Goal: Find specific page/section: Find specific page/section

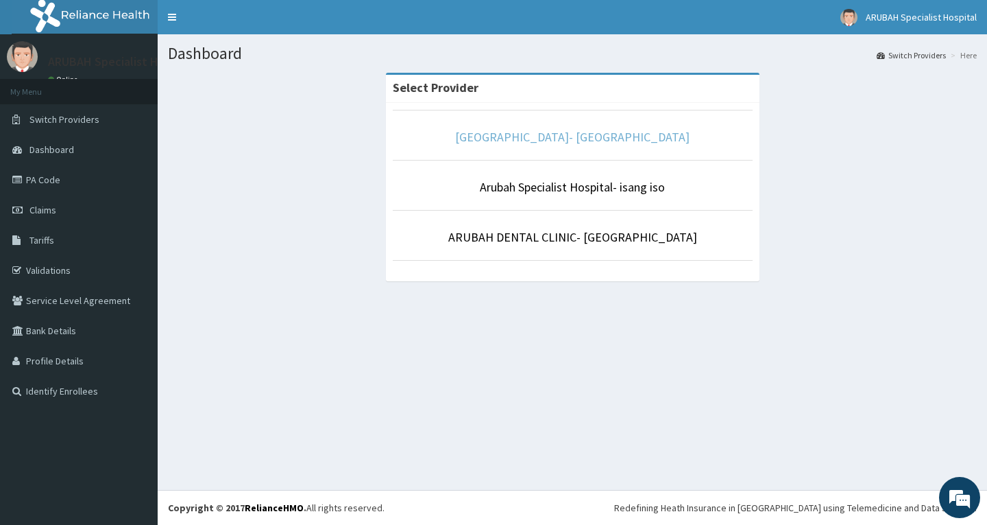
click at [503, 132] on link "[GEOGRAPHIC_DATA]- [GEOGRAPHIC_DATA]" at bounding box center [572, 137] width 234 height 16
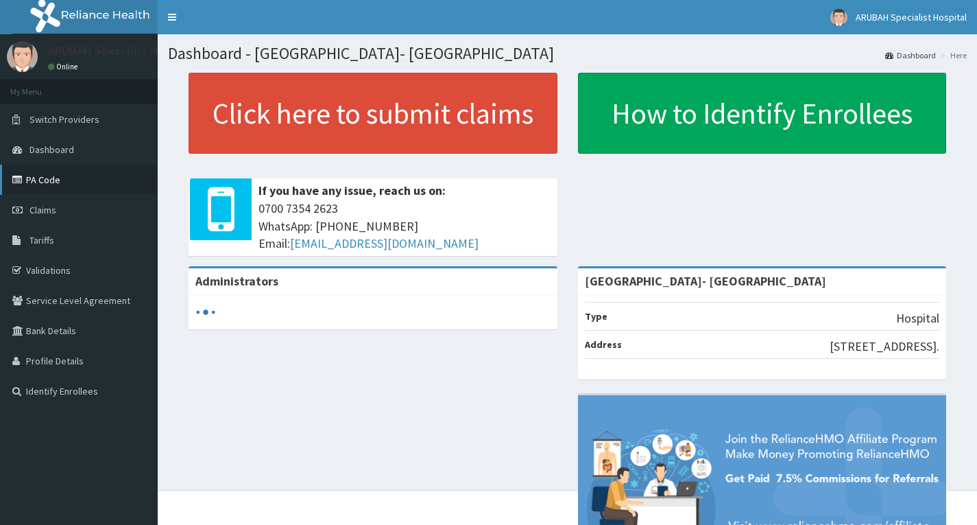
click at [73, 172] on link "PA Code" at bounding box center [79, 180] width 158 height 30
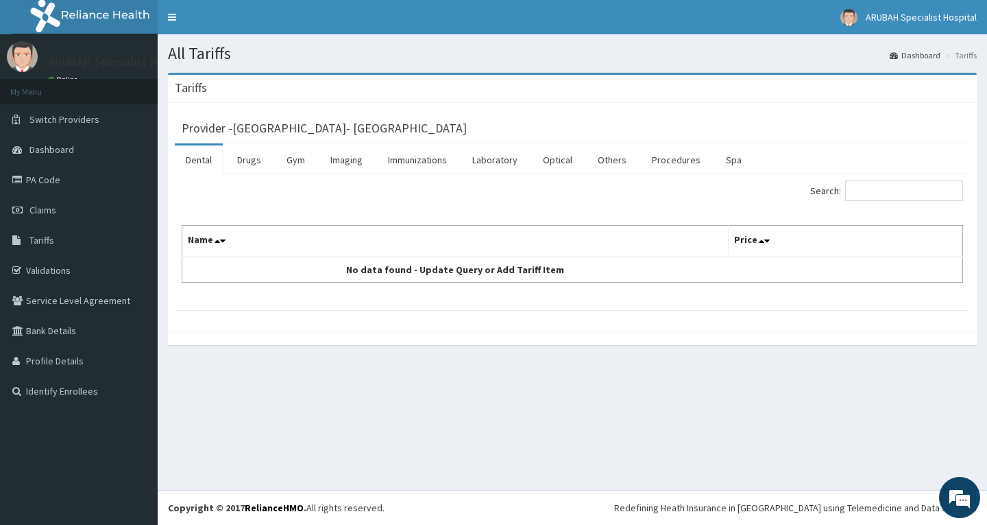
click at [769, 241] on span at bounding box center [768, 240] width 19 height 19
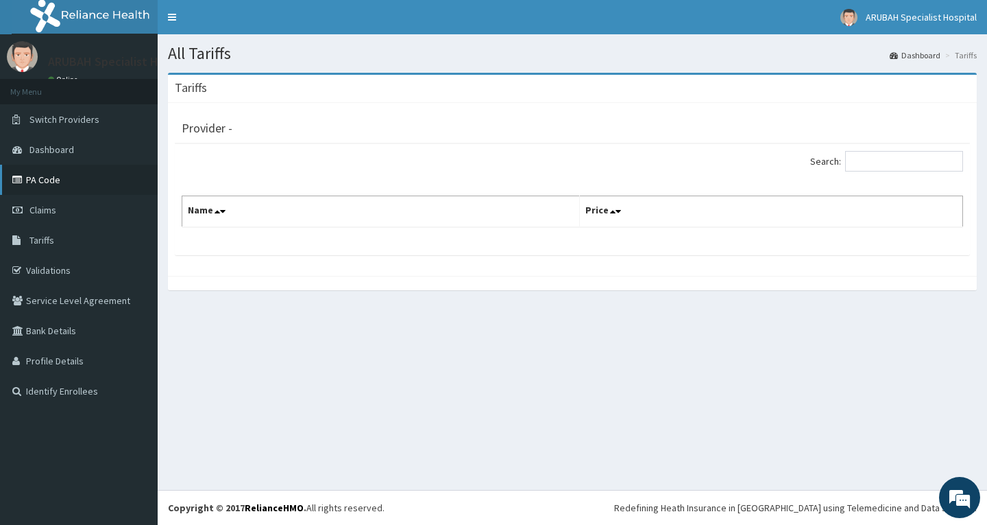
click at [34, 178] on link "PA Code" at bounding box center [79, 180] width 158 height 30
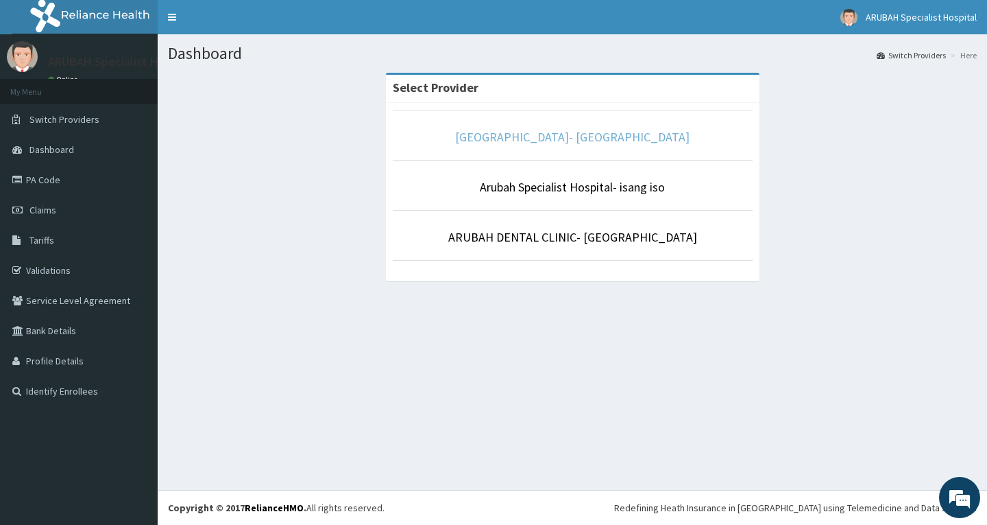
click at [485, 138] on link "[GEOGRAPHIC_DATA]- [GEOGRAPHIC_DATA]" at bounding box center [572, 137] width 234 height 16
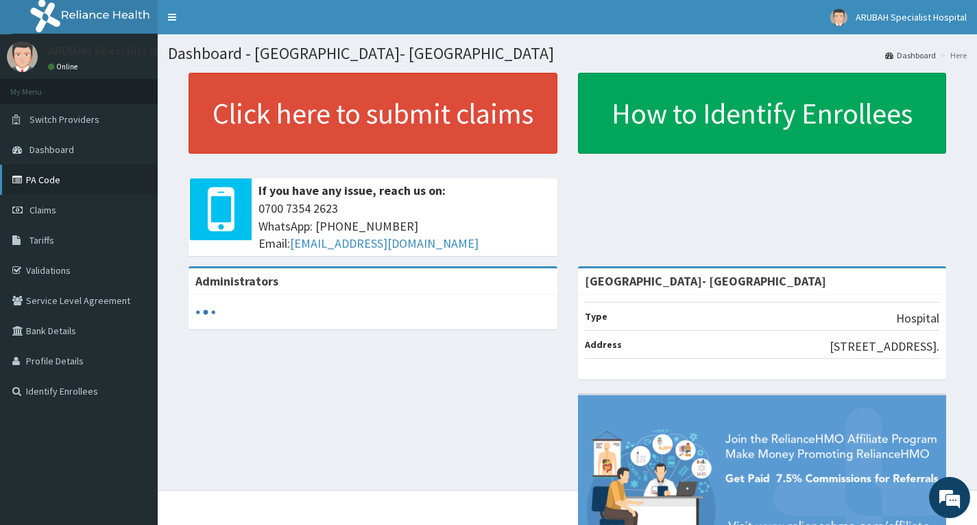
click at [75, 180] on link "PA Code" at bounding box center [79, 180] width 158 height 30
